Goal: Information Seeking & Learning: Learn about a topic

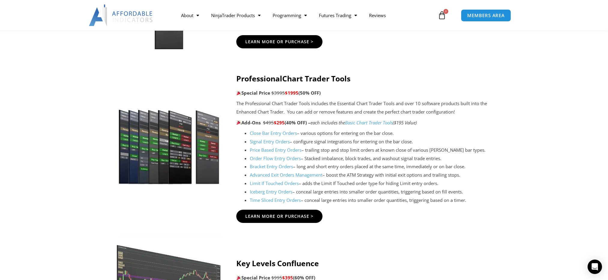
scroll to position [600, 0]
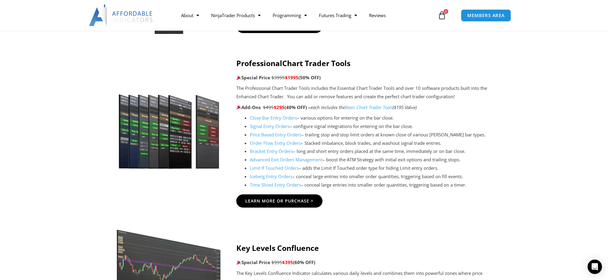
click at [270, 118] on link "Close Bar Entry Orders" at bounding box center [273, 118] width 47 height 6
click at [278, 118] on link "Close Bar Entry Orders" at bounding box center [273, 118] width 47 height 6
click at [293, 118] on link "Close Bar Entry Orders" at bounding box center [273, 118] width 47 height 6
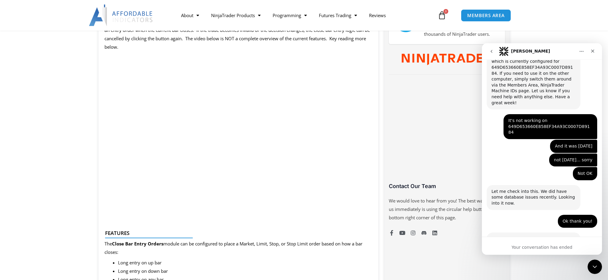
scroll to position [330, 0]
